Goal: Information Seeking & Learning: Learn about a topic

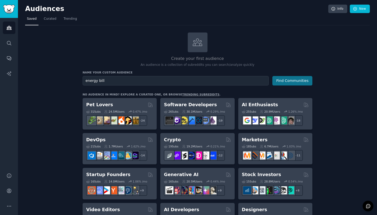
type input "energy bill"
click at [303, 81] on button "Find Communities" at bounding box center [292, 80] width 40 height 9
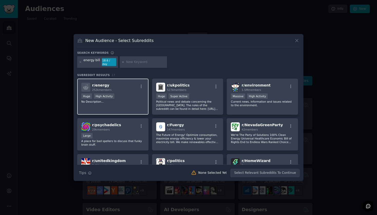
click at [127, 88] on div "r/ energy 252k members" at bounding box center [112, 87] width 63 height 9
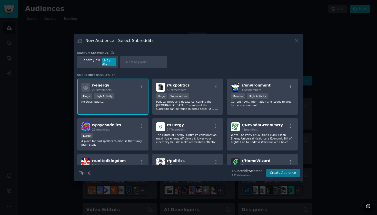
click at [279, 171] on button "Create Audience" at bounding box center [283, 173] width 34 height 9
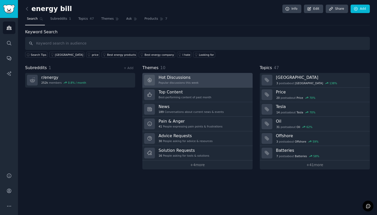
click at [216, 87] on link "Hot Discussions Popular discussions this week" at bounding box center [197, 80] width 110 height 15
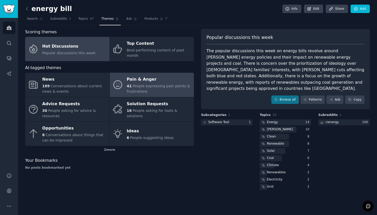
click at [160, 82] on div "Pain & Anger" at bounding box center [159, 80] width 65 height 8
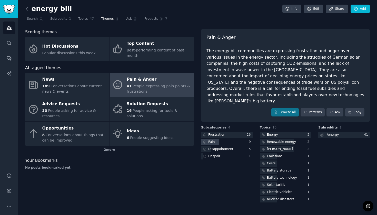
click at [236, 139] on div "Pain" at bounding box center [226, 142] width 51 height 6
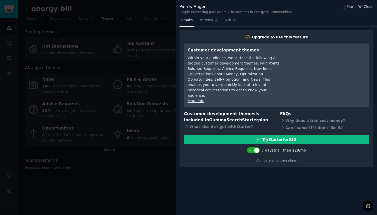
click at [368, 6] on span "Close" at bounding box center [368, 6] width 10 height 5
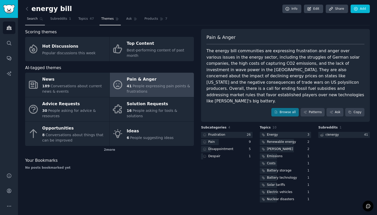
click at [36, 16] on link "Search" at bounding box center [35, 20] width 20 height 11
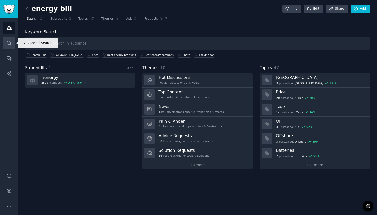
click at [11, 45] on icon "Sidebar" at bounding box center [9, 43] width 4 height 4
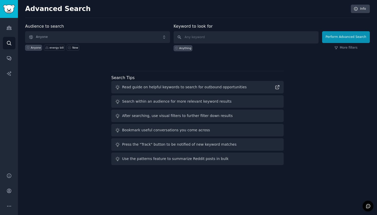
click at [101, 41] on span "Anyone" at bounding box center [97, 37] width 145 height 12
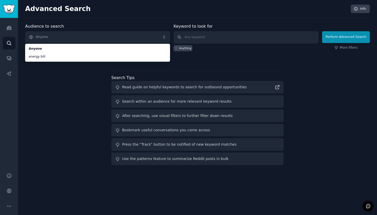
click at [79, 38] on span "Anyone" at bounding box center [97, 37] width 145 height 12
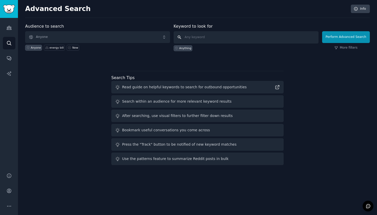
click at [208, 38] on input "text" at bounding box center [245, 37] width 145 height 12
type input "electricity bill"
click at [331, 39] on button "Perform Advanced Search" at bounding box center [346, 37] width 48 height 12
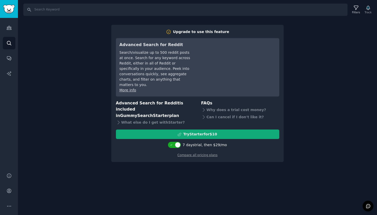
click at [202, 132] on div "Try Starter for $10" at bounding box center [200, 134] width 34 height 5
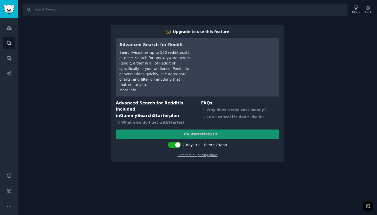
click at [32, 57] on div "Search Filters Track Upgrade to use this feature Advanced Search for Reddit Sea…" at bounding box center [197, 107] width 359 height 215
click at [10, 30] on icon "Sidebar" at bounding box center [8, 27] width 5 height 5
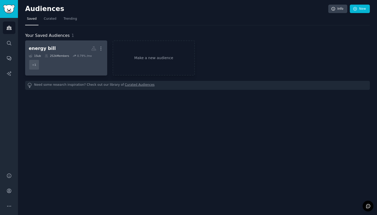
click at [55, 50] on h2 "energy bill More" at bounding box center [66, 48] width 75 height 9
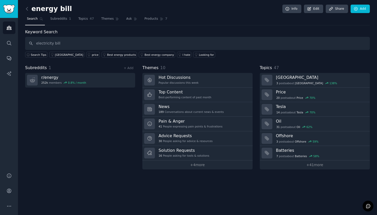
type input "electricity bill"
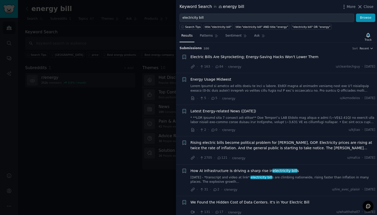
click at [265, 58] on span "Electric Bills Are Skyrocketing; Energy-Saving Hacks Won't Lower Them" at bounding box center [254, 56] width 128 height 5
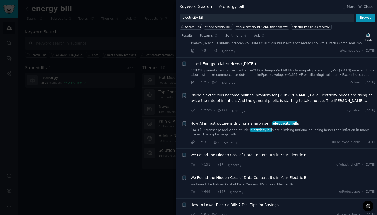
scroll to position [275, 0]
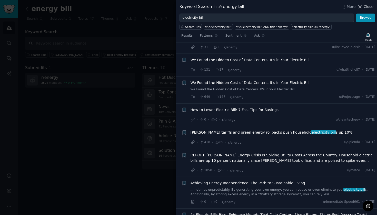
click at [360, 5] on icon at bounding box center [359, 6] width 5 height 5
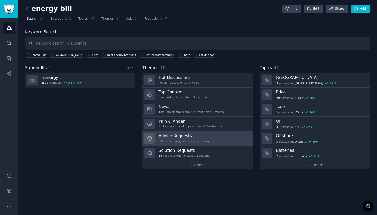
click at [207, 137] on h3 "Advice Requests" at bounding box center [185, 135] width 54 height 5
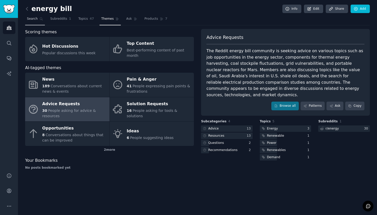
click at [31, 18] on span "Search" at bounding box center [32, 19] width 11 height 5
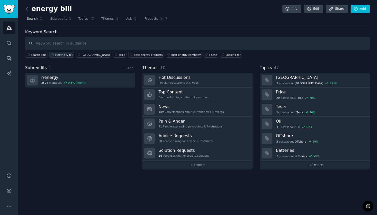
click at [63, 54] on div "electricity bill" at bounding box center [64, 55] width 18 height 4
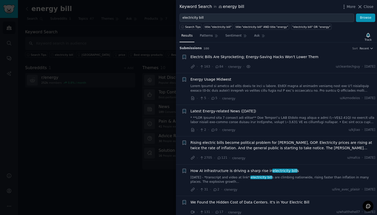
click at [124, 14] on div at bounding box center [188, 107] width 377 height 215
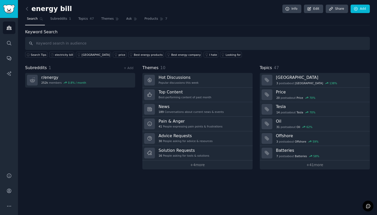
click at [10, 9] on img "Sidebar" at bounding box center [9, 9] width 12 height 9
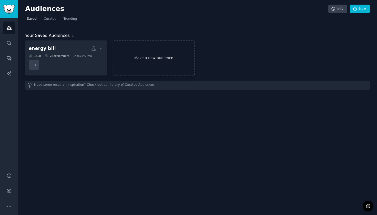
click at [149, 60] on link "Make a new audience" at bounding box center [153, 57] width 82 height 35
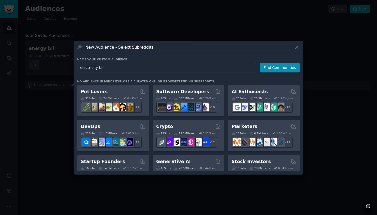
type input "electricity bill"
click at [280, 67] on button "Find Communities" at bounding box center [280, 67] width 40 height 9
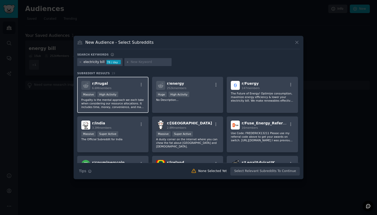
click at [130, 88] on div "r/ Frugal 6.6M members" at bounding box center [112, 85] width 63 height 9
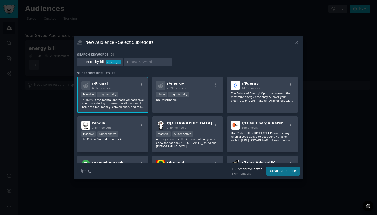
click at [285, 173] on button "Create Audience" at bounding box center [283, 171] width 34 height 9
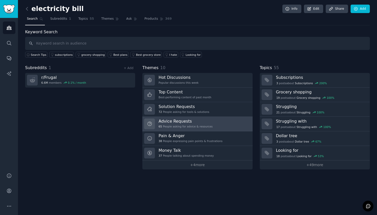
click at [202, 120] on h3 "Advice Requests" at bounding box center [185, 121] width 54 height 5
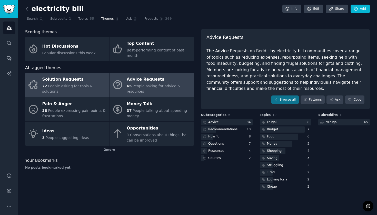
click at [85, 84] on div "Solution Requests" at bounding box center [74, 80] width 65 height 8
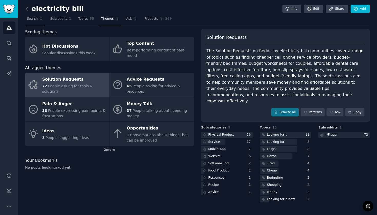
click at [32, 22] on link "Search" at bounding box center [35, 20] width 20 height 11
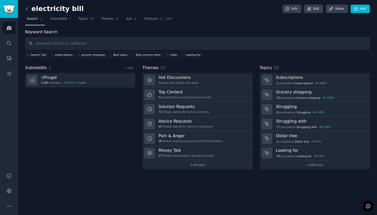
click at [26, 8] on icon at bounding box center [26, 8] width 5 height 5
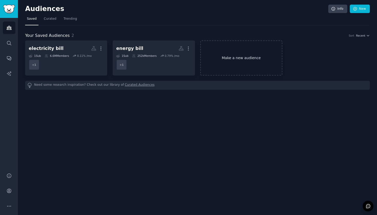
click at [251, 60] on link "Make a new audience" at bounding box center [241, 57] width 82 height 35
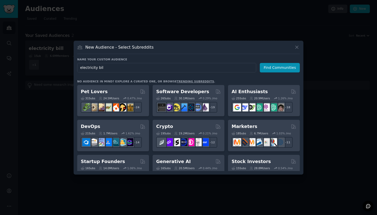
type input "electricity bill"
click at [280, 67] on button "Find Communities" at bounding box center [280, 67] width 40 height 9
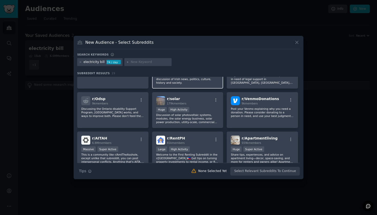
scroll to position [114, 0]
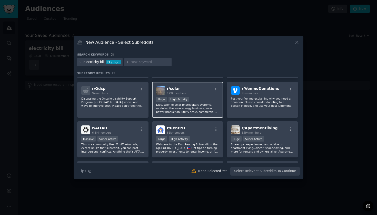
click at [204, 89] on div "r/ solar 179k members" at bounding box center [187, 90] width 63 height 9
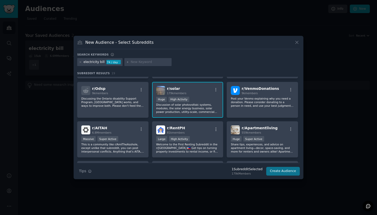
click at [285, 174] on button "Create Audience" at bounding box center [283, 171] width 34 height 9
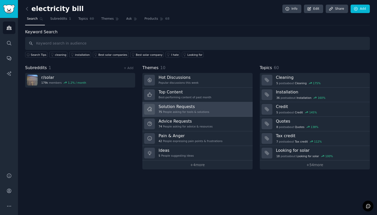
click at [221, 111] on link "Solution Requests 75 People asking for tools & solutions" at bounding box center [197, 109] width 110 height 15
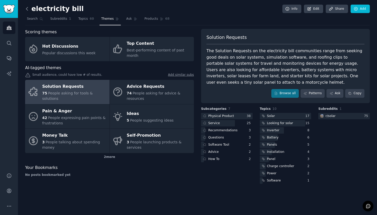
click at [28, 11] on icon at bounding box center [26, 8] width 5 height 5
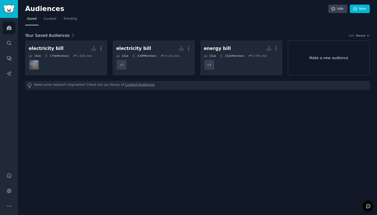
click at [316, 57] on link "Make a new audience" at bounding box center [328, 57] width 82 height 35
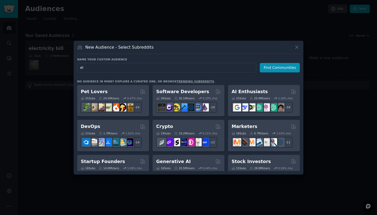
type input "e"
type input "save electricity"
click at [279, 65] on button "Find Communities" at bounding box center [280, 67] width 40 height 9
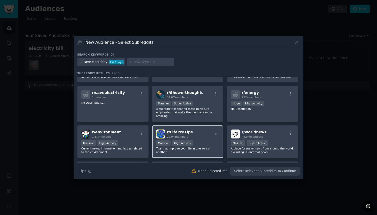
scroll to position [19, 0]
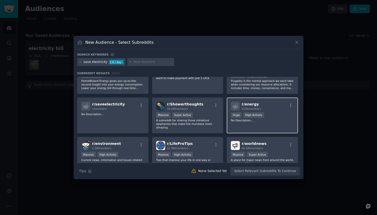
click at [274, 110] on div "r/ energy 252k members" at bounding box center [262, 106] width 63 height 9
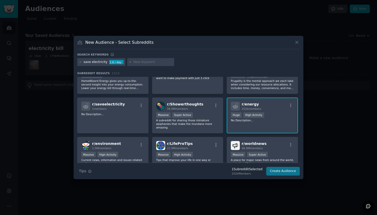
click at [282, 173] on button "Create Audience" at bounding box center [283, 171] width 34 height 9
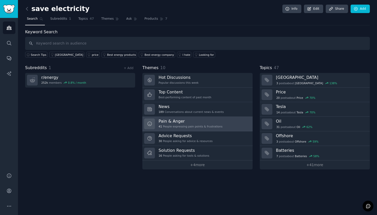
click at [202, 120] on h3 "Pain & Anger" at bounding box center [190, 121] width 64 height 5
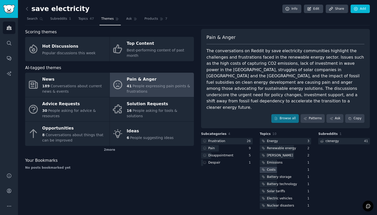
click at [288, 167] on div "Costs" at bounding box center [285, 170] width 51 height 6
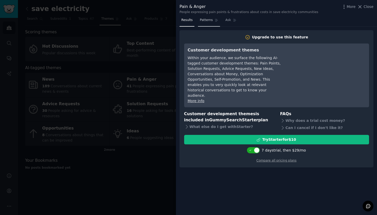
click at [199, 21] on link "Patterns" at bounding box center [209, 21] width 22 height 11
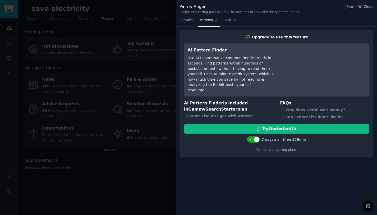
click at [366, 8] on span "Close" at bounding box center [368, 6] width 10 height 5
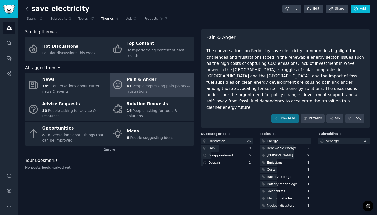
click at [25, 10] on icon at bounding box center [26, 8] width 5 height 5
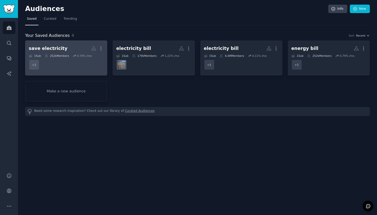
click at [71, 58] on dd "+ 1" at bounding box center [66, 65] width 75 height 14
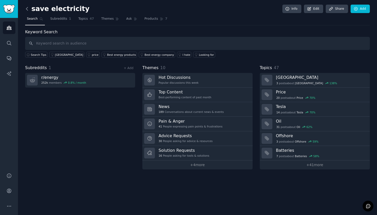
click at [27, 9] on icon at bounding box center [26, 8] width 5 height 5
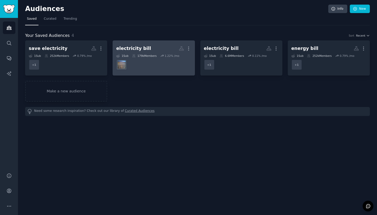
click at [151, 59] on dd at bounding box center [153, 65] width 75 height 14
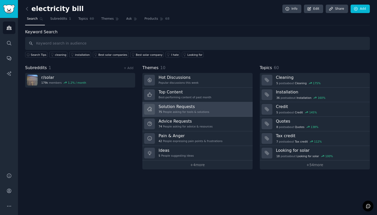
click at [201, 110] on div "75 People asking for tools & solutions" at bounding box center [183, 112] width 51 height 4
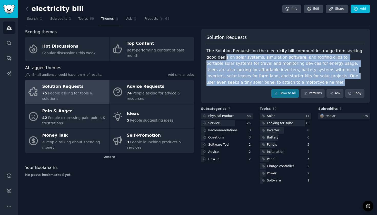
drag, startPoint x: 214, startPoint y: 57, endPoint x: 250, endPoint y: 80, distance: 42.9
click at [250, 80] on div "The Solution Requests on the electricity bill communities range from seeking go…" at bounding box center [285, 67] width 158 height 38
click at [250, 82] on div "The Solution Requests on the electricity bill communities range from seeking go…" at bounding box center [285, 67] width 158 height 38
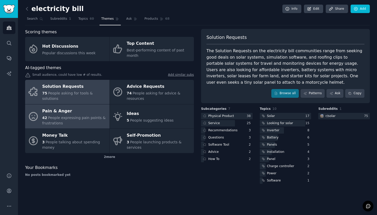
click at [47, 121] on span "People expressing pain points & frustrations" at bounding box center [73, 120] width 63 height 9
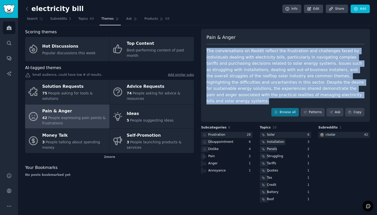
drag, startPoint x: 323, startPoint y: 95, endPoint x: 200, endPoint y: 44, distance: 133.1
click at [200, 44] on div "Scoring themes Hot Discussions Popular discussions this week Top Content Best-p…" at bounding box center [197, 116] width 344 height 175
click at [282, 86] on div "The conversations on Reddit reflect the frustration and challenges faced by ind…" at bounding box center [285, 76] width 158 height 57
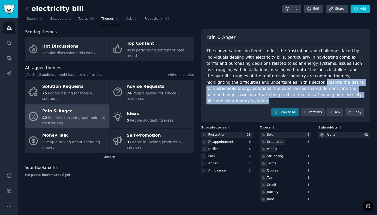
drag, startPoint x: 257, startPoint y: 81, endPoint x: 324, endPoint y: 95, distance: 68.5
click at [324, 95] on div "The conversations on Reddit reflect the frustration and challenges faced by ind…" at bounding box center [285, 76] width 158 height 57
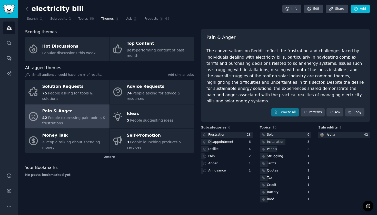
click at [229, 57] on div "The conversations on Reddit reflect the frustration and challenges faced by ind…" at bounding box center [285, 76] width 158 height 57
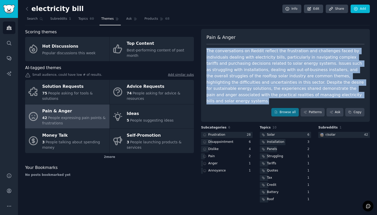
drag, startPoint x: 206, startPoint y: 50, endPoint x: 330, endPoint y: 94, distance: 131.7
click at [330, 94] on div "Pain & [PERSON_NAME] The conversations on Reddit reflect the frustration and ch…" at bounding box center [285, 75] width 169 height 93
